Goal: Task Accomplishment & Management: Use online tool/utility

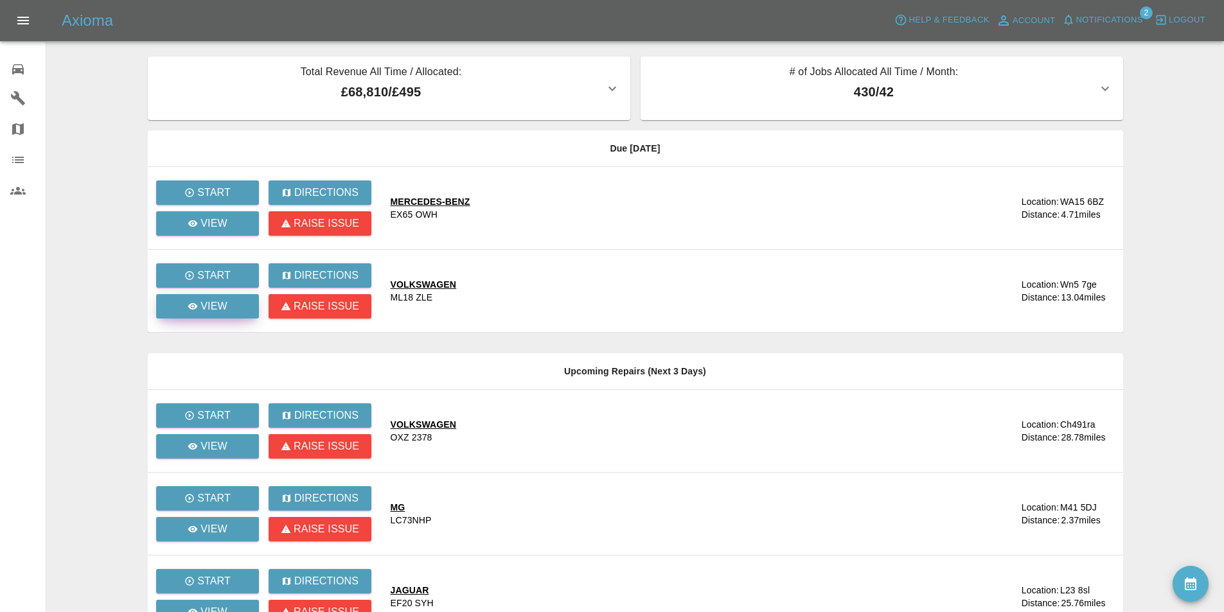
click at [208, 299] on p "View" at bounding box center [213, 306] width 27 height 15
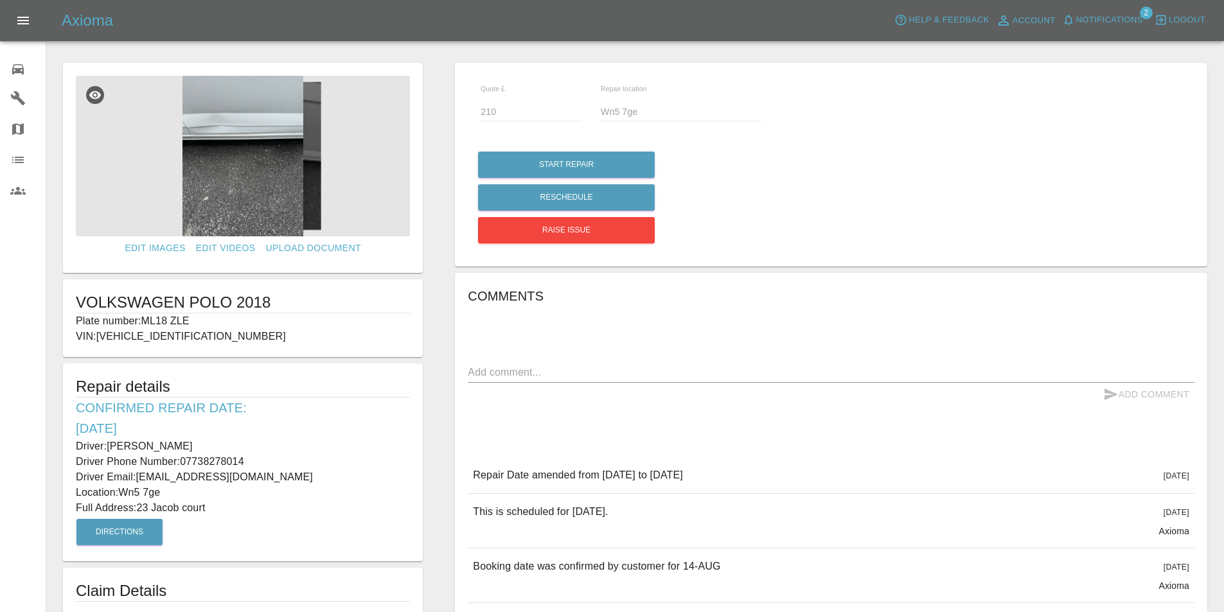
click at [278, 80] on img at bounding box center [243, 156] width 334 height 161
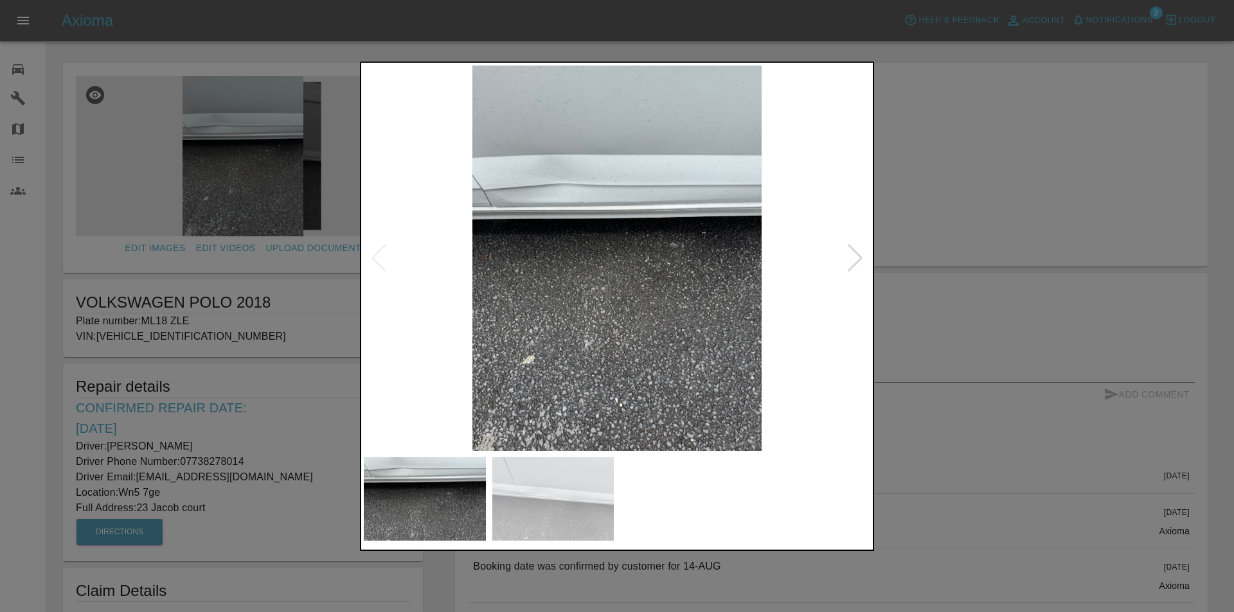
click at [1015, 180] on div at bounding box center [617, 306] width 1234 height 612
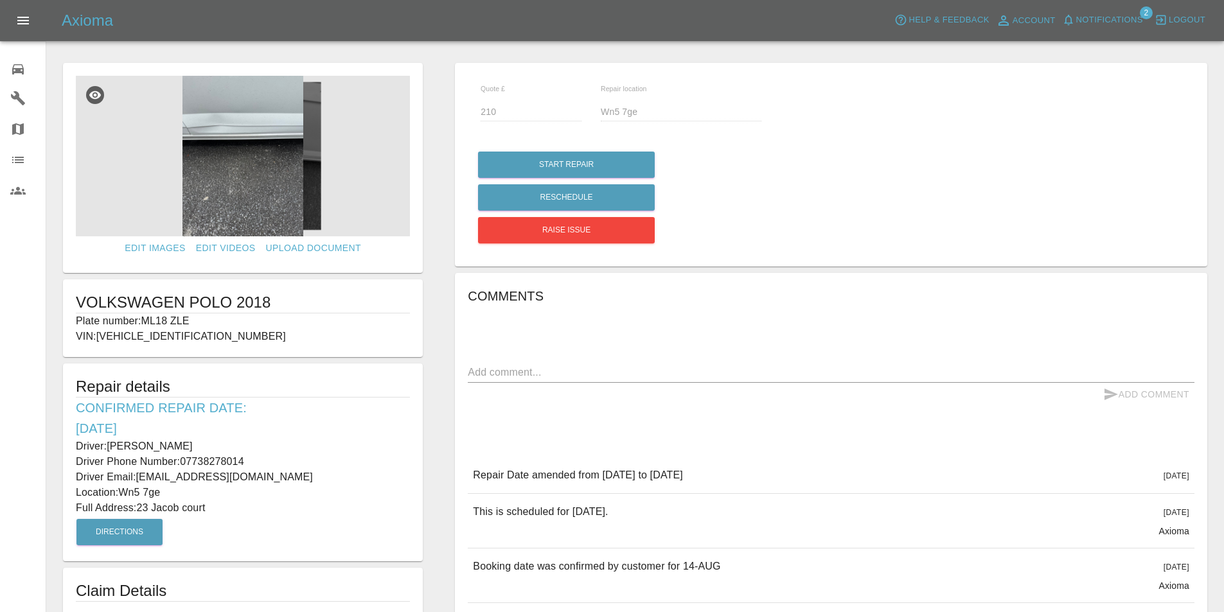
click at [16, 68] on icon at bounding box center [18, 69] width 12 height 10
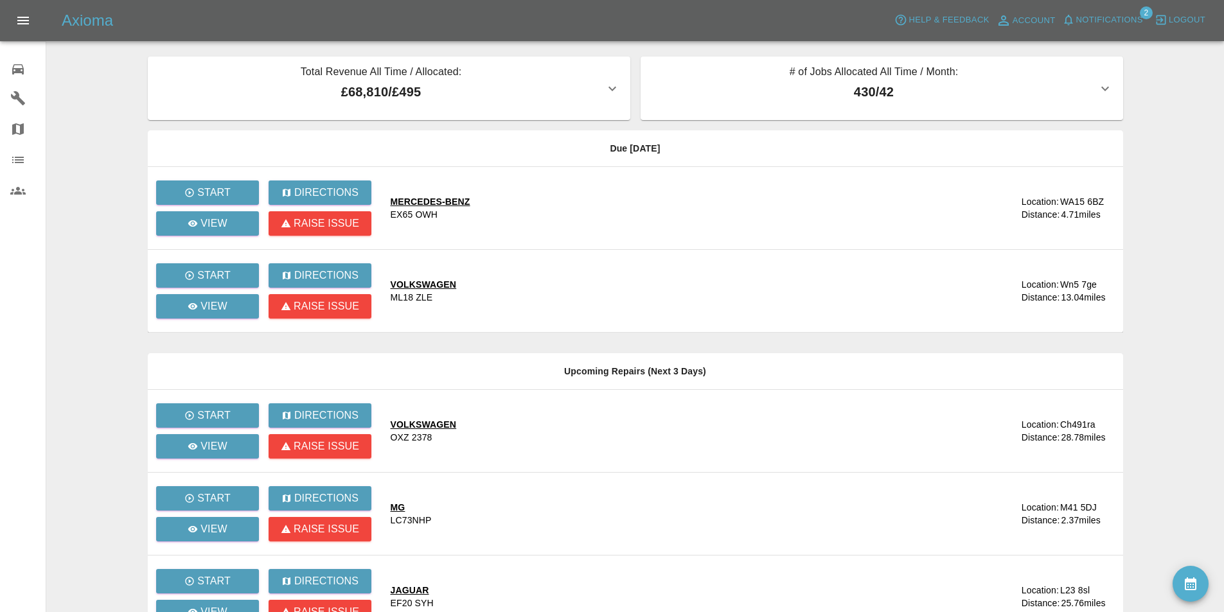
click at [74, 137] on main "Total Revenue All Time / Allocated: £68,810 / £495 Sprayway Smart Repairs NW : …" at bounding box center [612, 392] width 1224 height 784
click at [197, 270] on p "Start" at bounding box center [213, 275] width 33 height 15
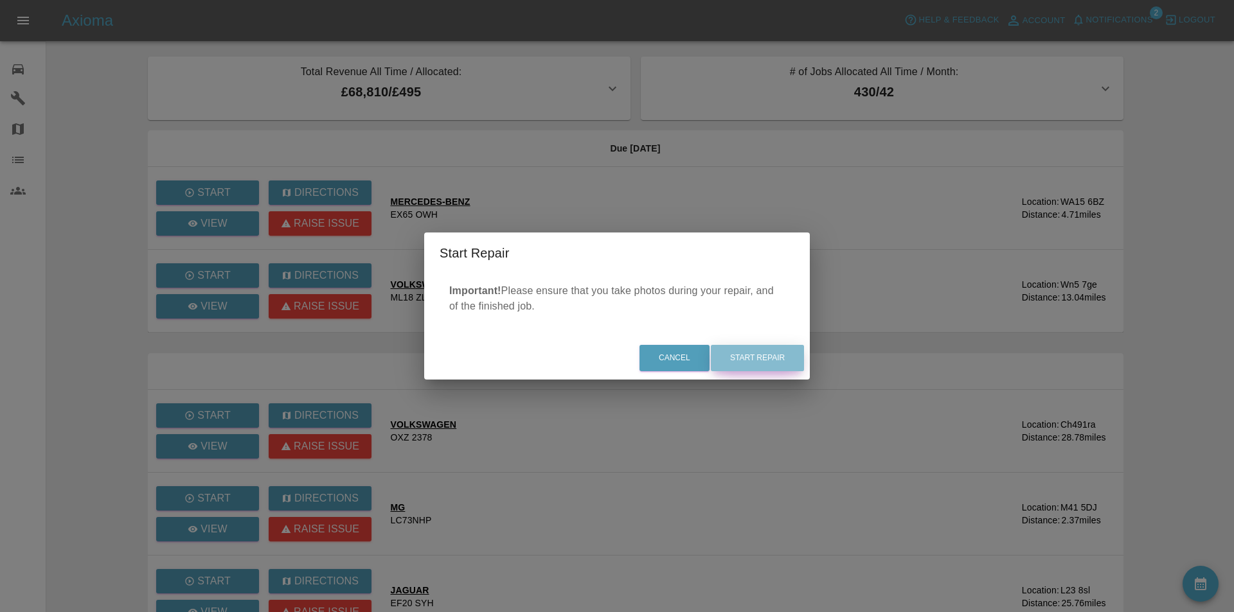
click at [776, 360] on button "Start Repair" at bounding box center [757, 358] width 93 height 26
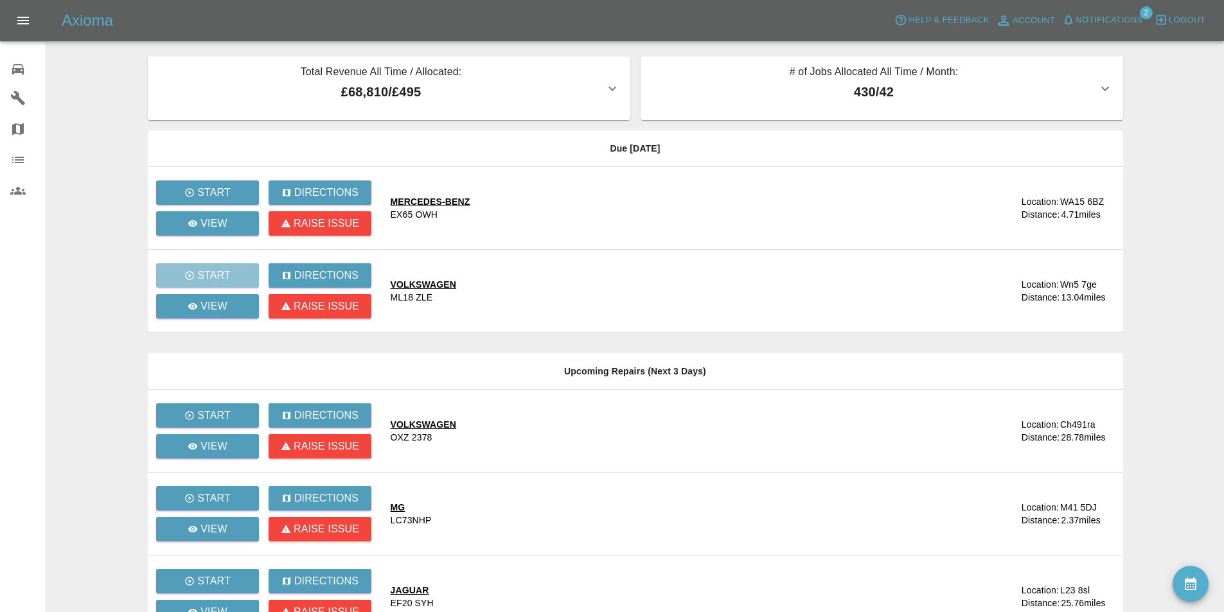
click at [89, 221] on main "Total Revenue All Time / Allocated: £68,810 / £495 Sprayway Smart Repairs NW : …" at bounding box center [612, 392] width 1224 height 784
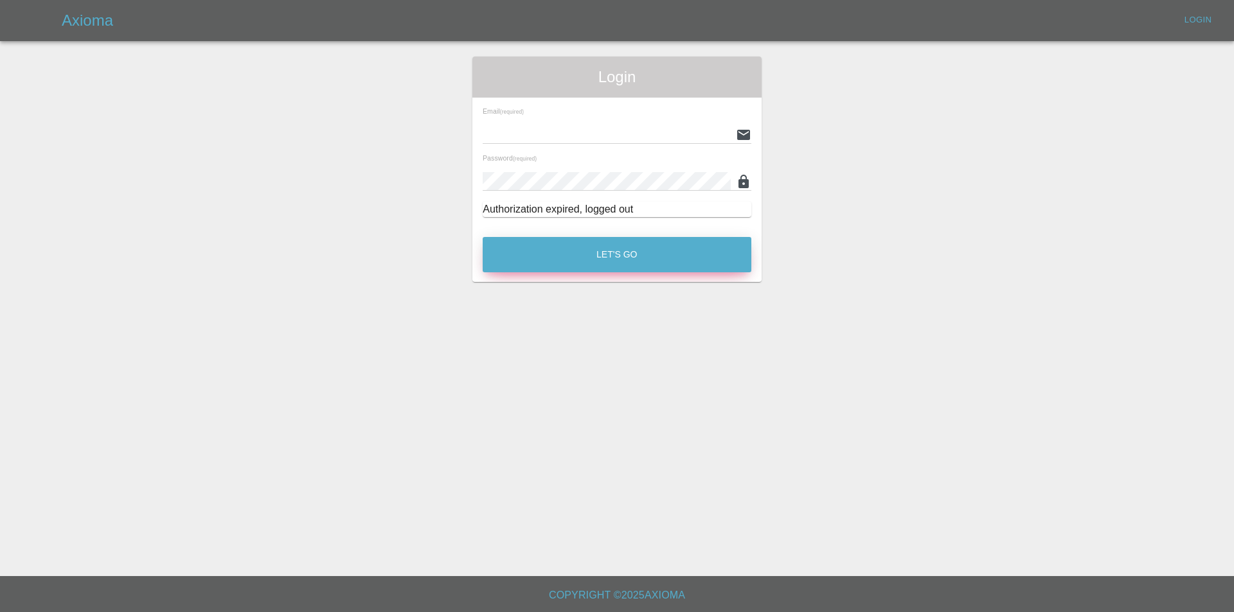
type input "[EMAIL_ADDRESS][DOMAIN_NAME]"
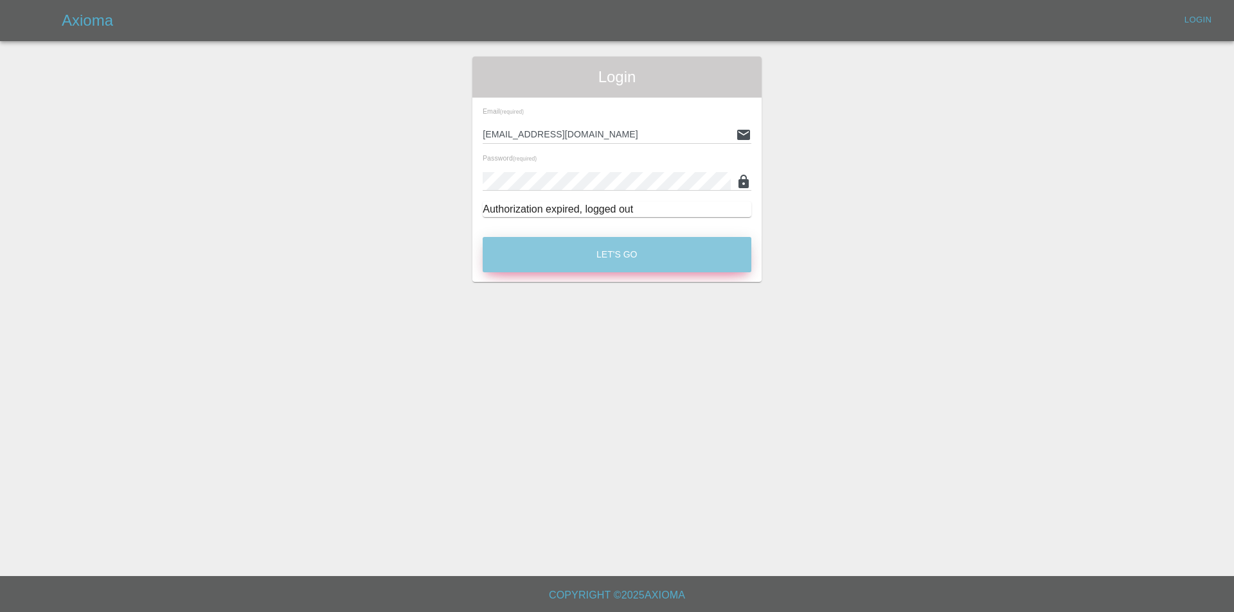
click at [657, 250] on button "Let's Go" at bounding box center [617, 254] width 269 height 35
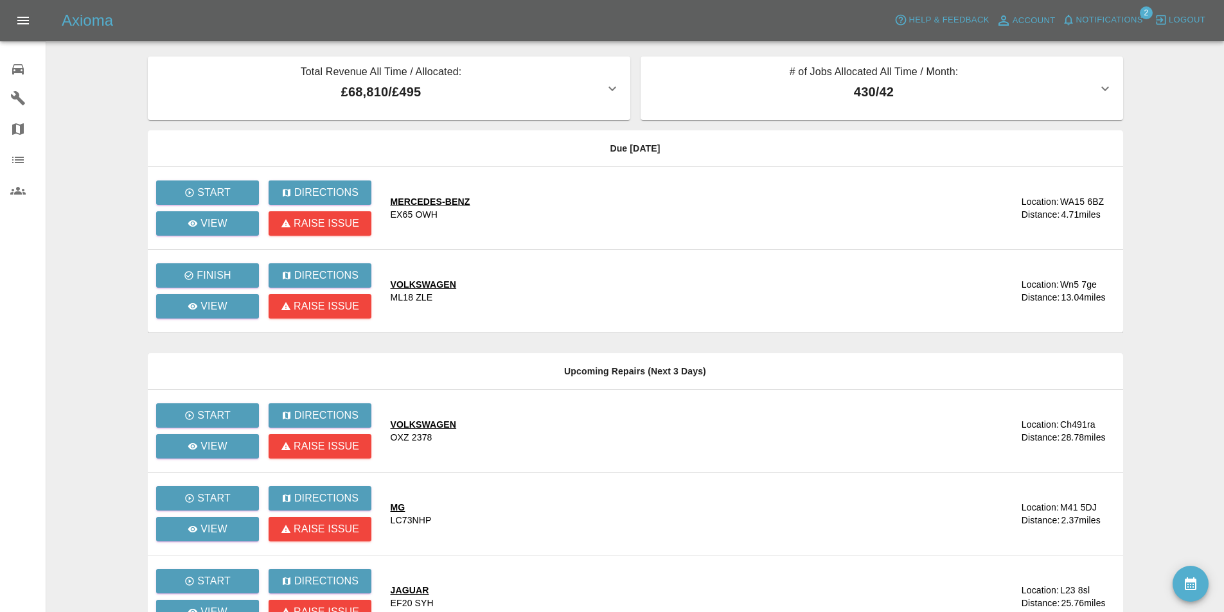
click at [1135, 159] on main "Total Revenue All Time / Allocated: £68,810 / £495 Sprayway Smart Repairs NW : …" at bounding box center [612, 392] width 1224 height 784
